Goal: Obtain resource: Obtain resource

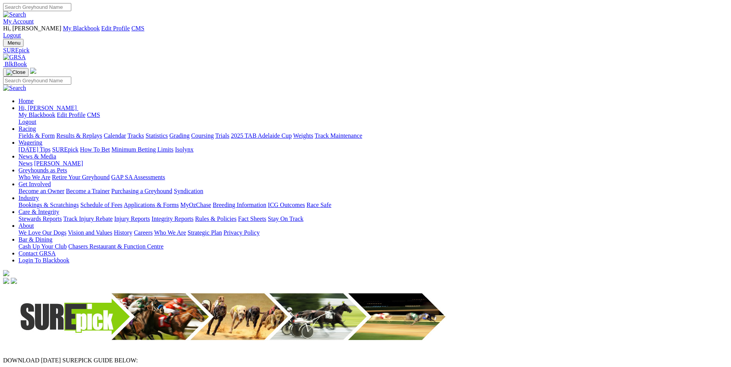
click at [26, 54] on img at bounding box center [14, 57] width 23 height 7
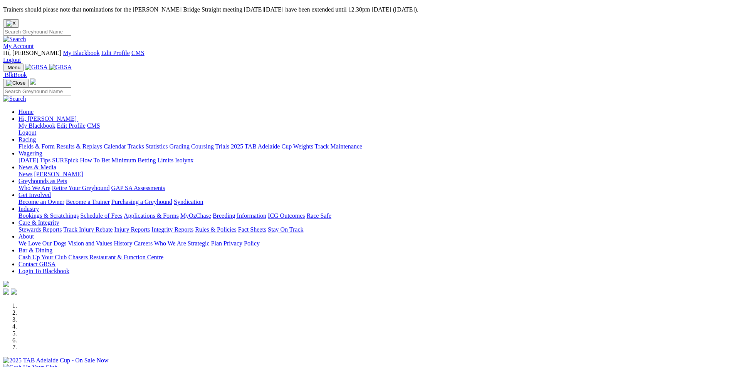
click at [72, 64] on link at bounding box center [60, 67] width 23 height 7
